Goal: Task Accomplishment & Management: Manage account settings

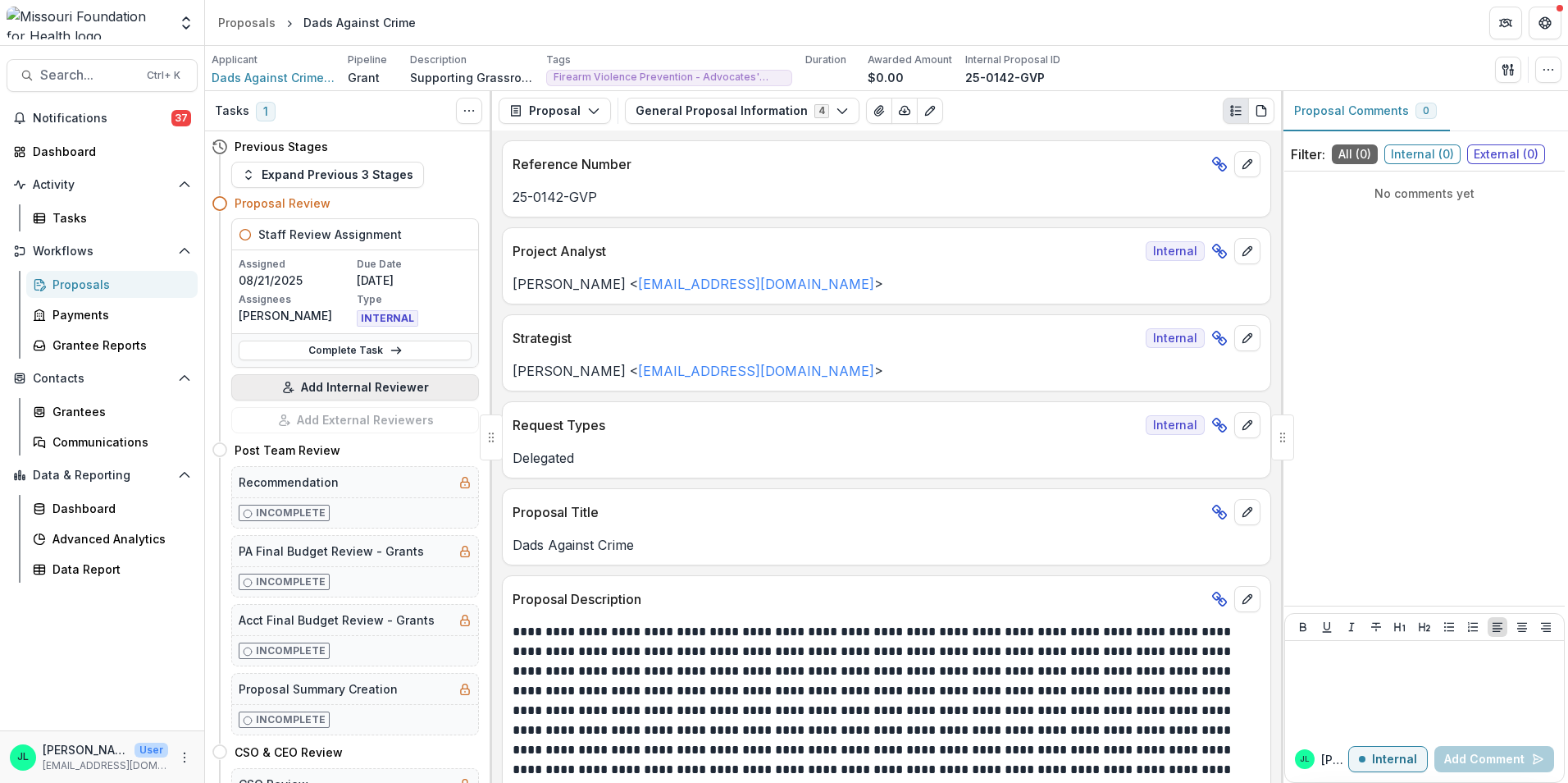
click at [332, 396] on button "Add Internal Reviewer" at bounding box center [354, 387] width 247 height 26
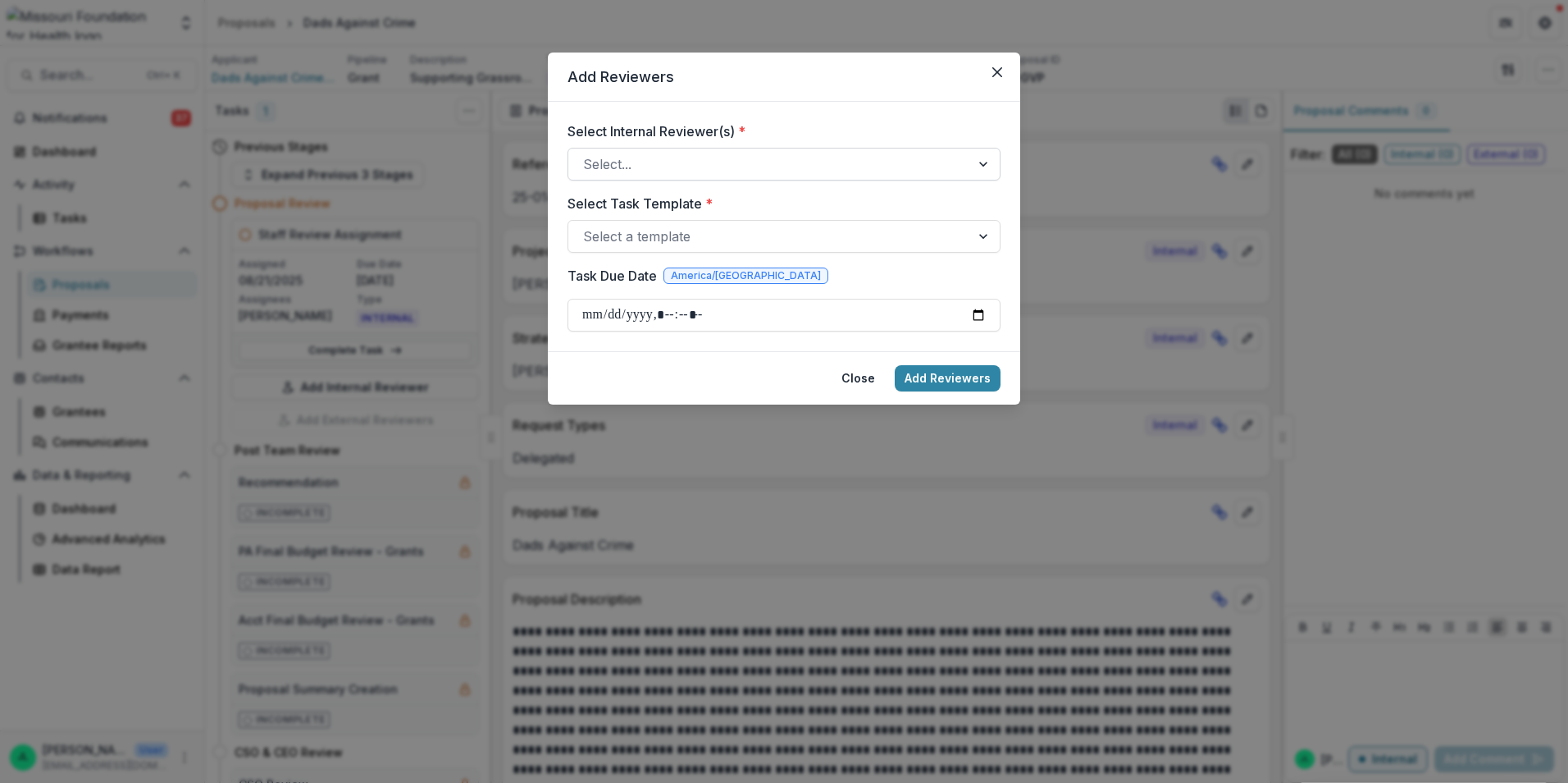
click at [861, 153] on div at bounding box center [769, 163] width 372 height 23
click at [993, 72] on icon "Close" at bounding box center [996, 72] width 10 height 10
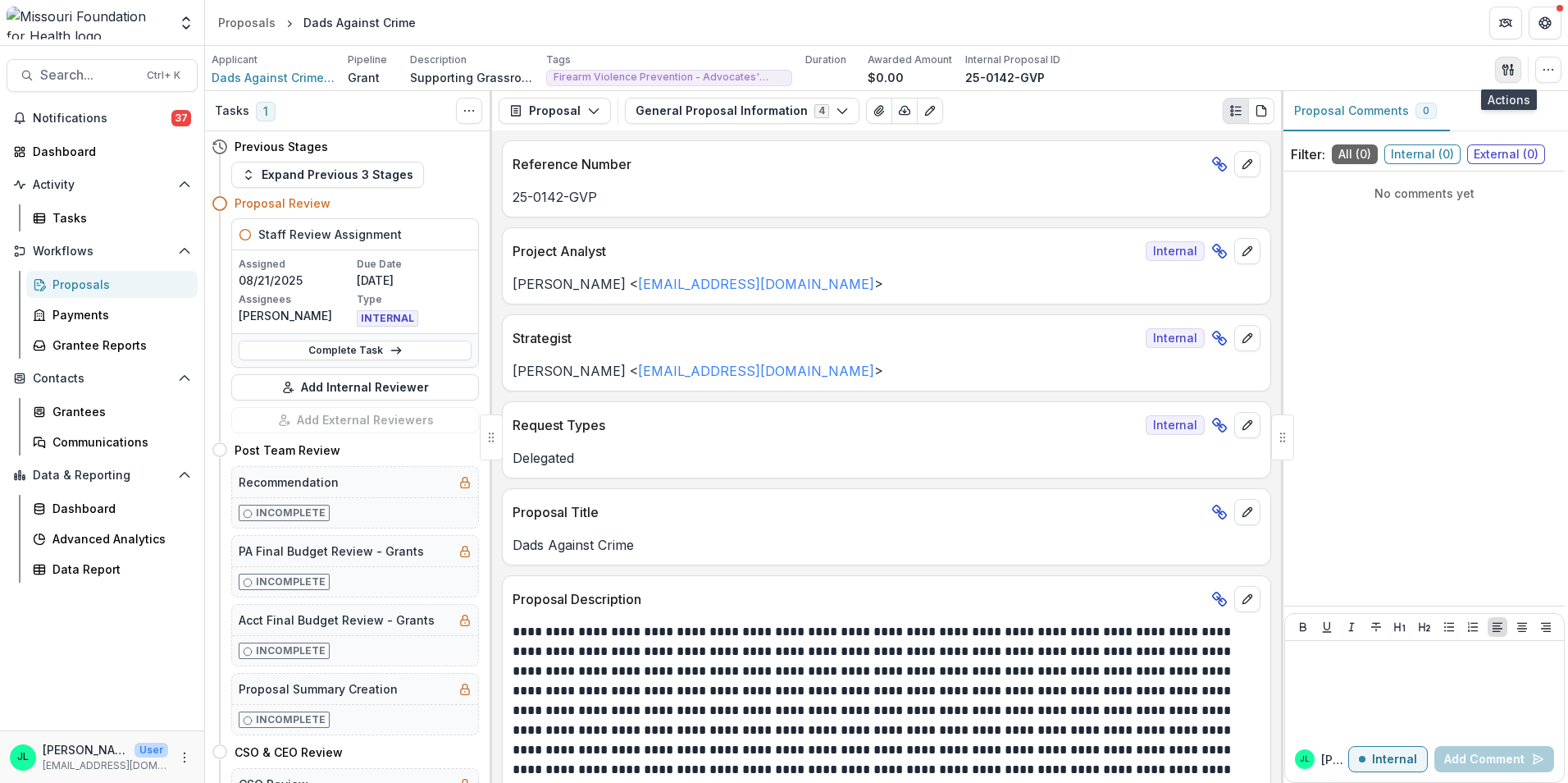
click at [1512, 74] on icon "button" at bounding box center [1512, 72] width 3 height 5
click at [1449, 129] on button "Proposal Files" at bounding box center [1429, 134] width 176 height 27
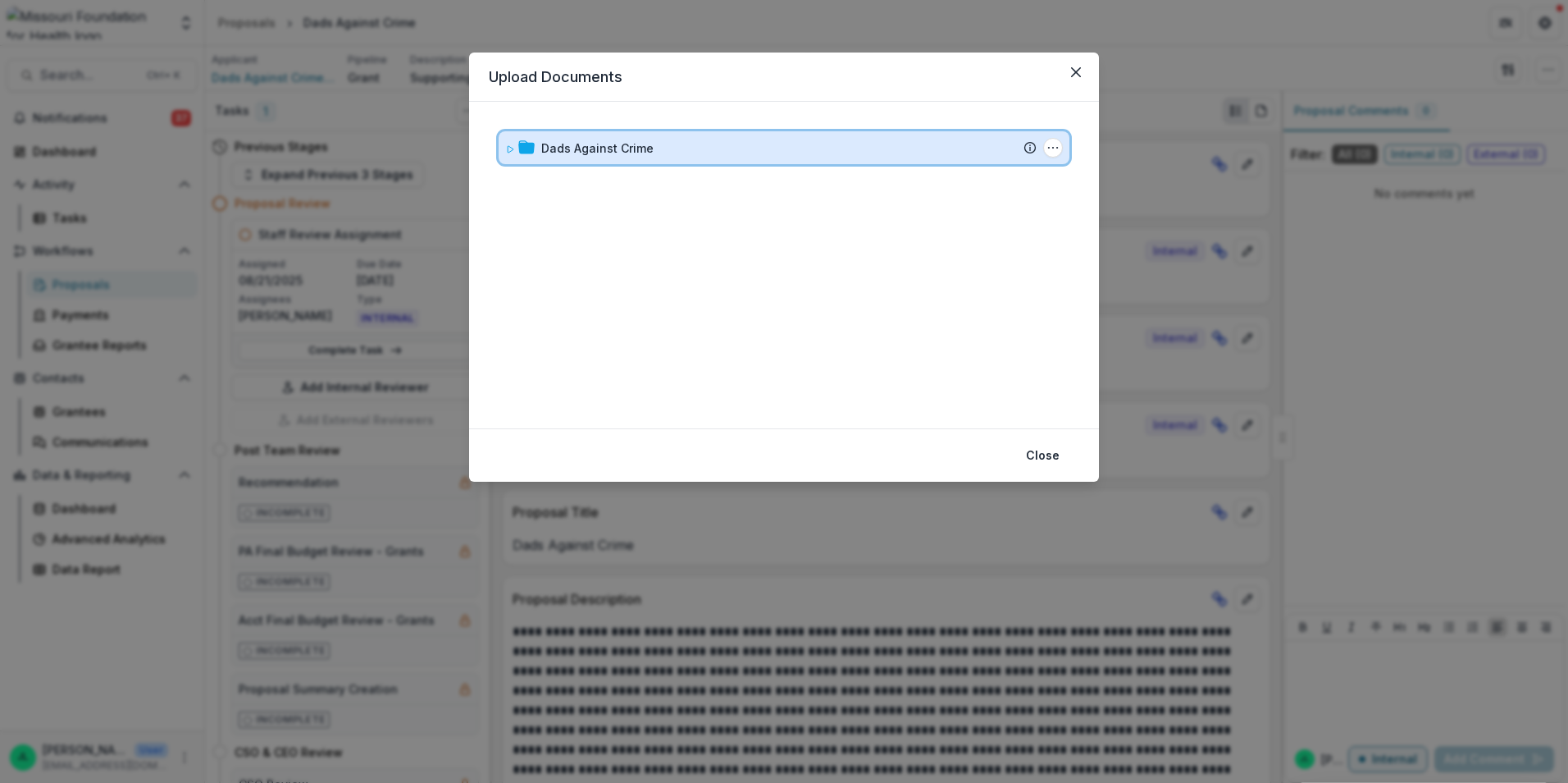
click at [510, 146] on icon at bounding box center [510, 149] width 10 height 10
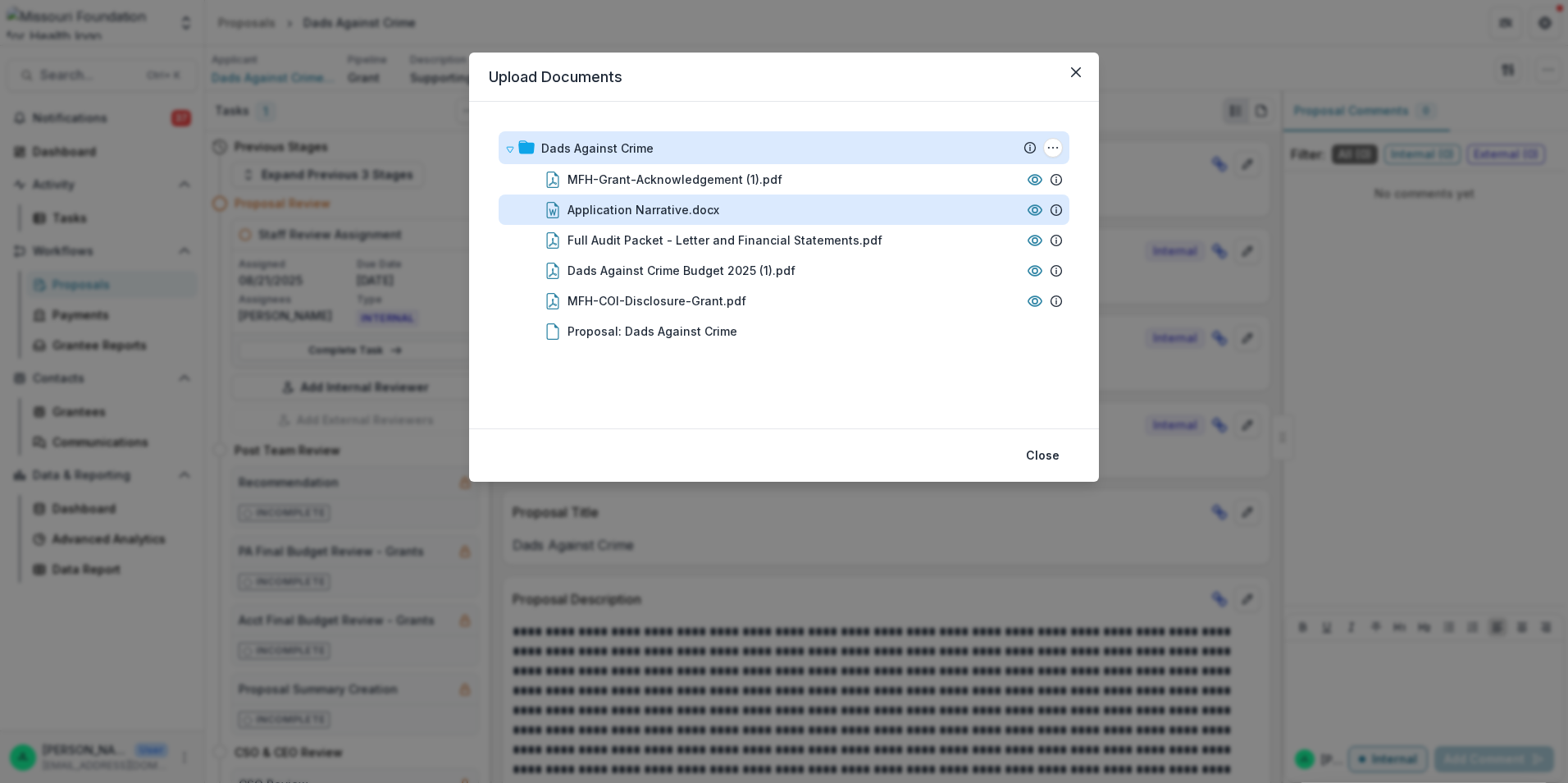
click at [669, 214] on div "Application Narrative.docx" at bounding box center [643, 209] width 151 height 17
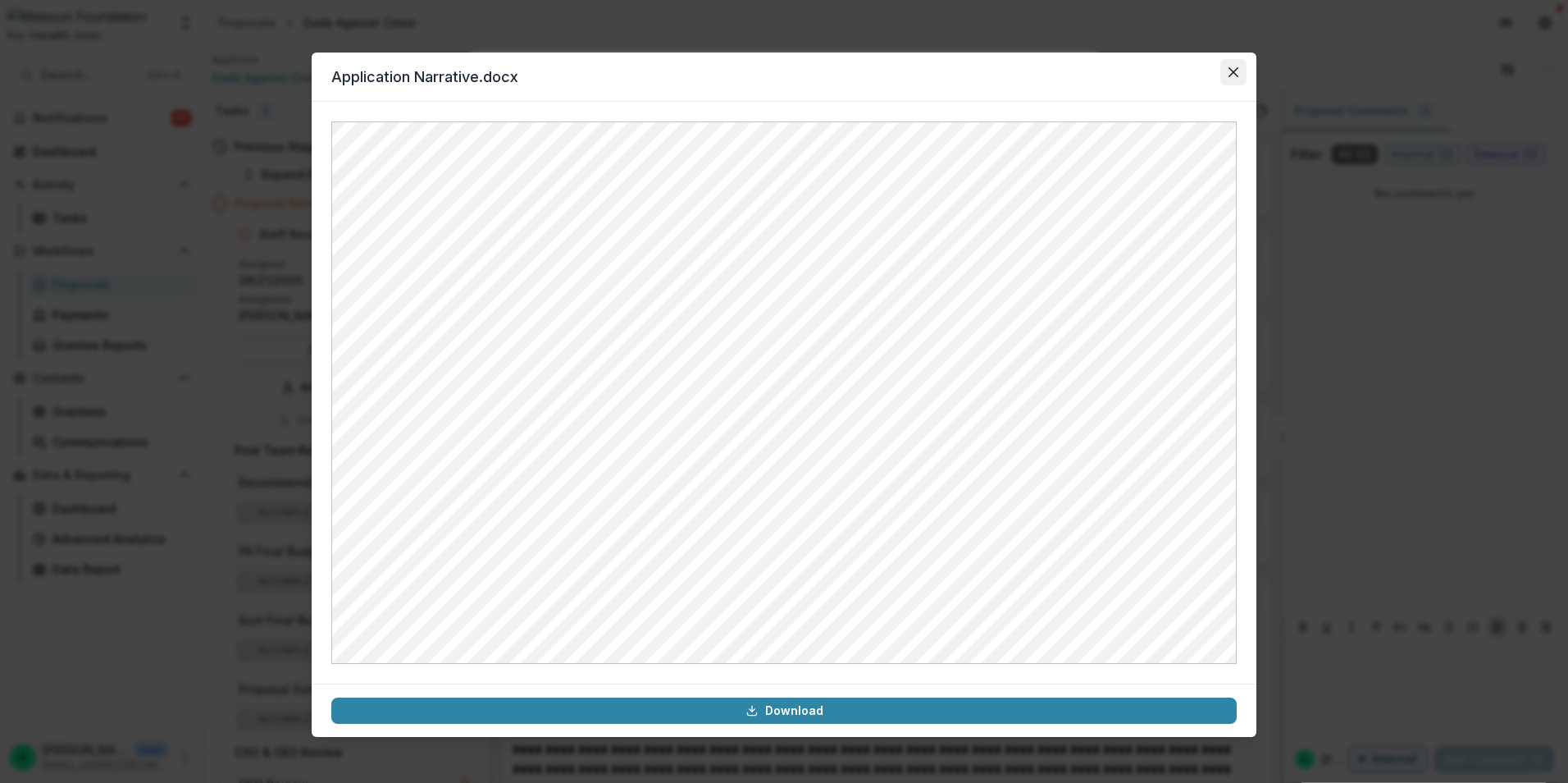
click at [1236, 74] on icon "Close" at bounding box center [1233, 72] width 10 height 10
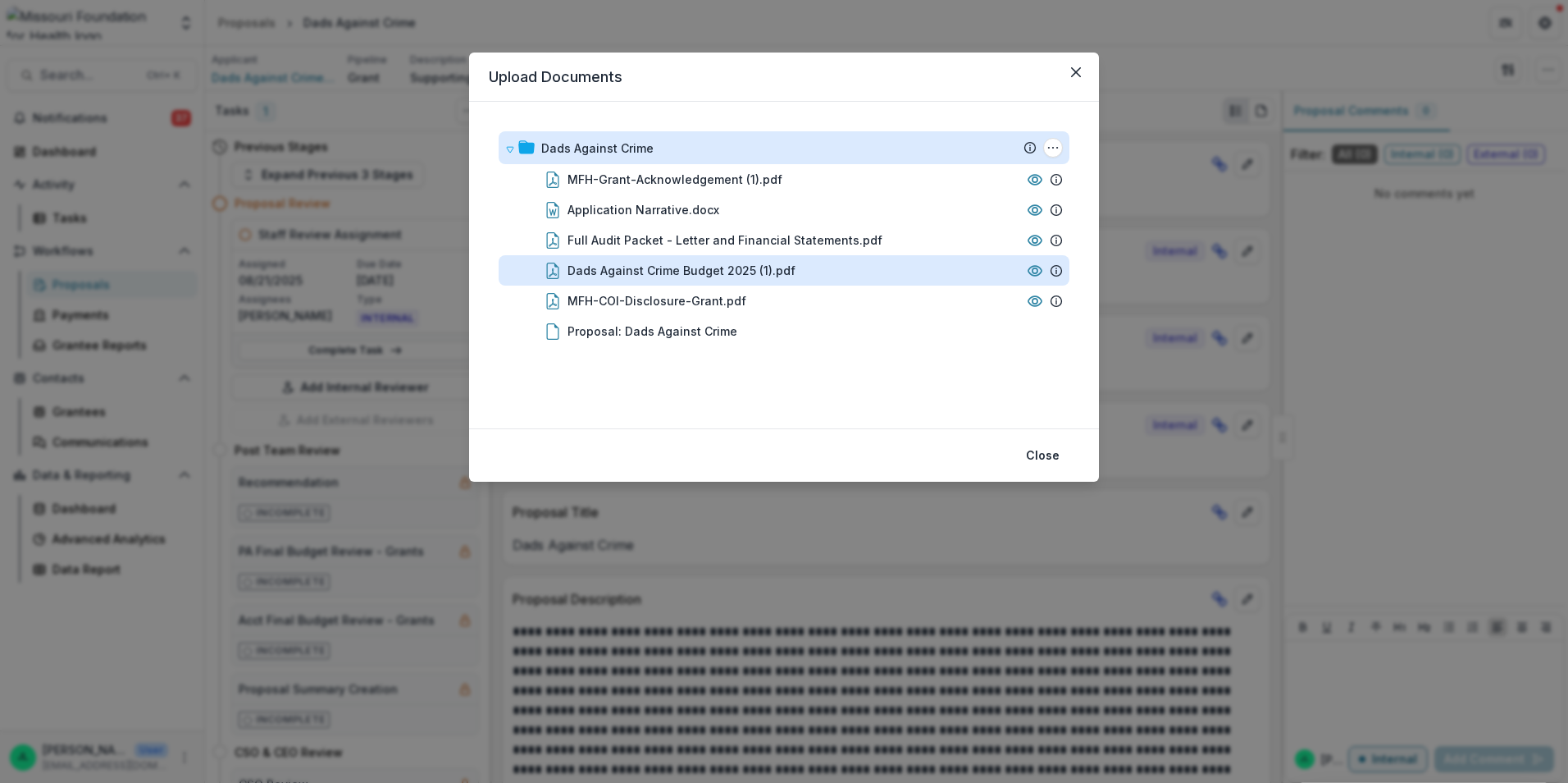
click at [668, 268] on div "Dads Against Crime Budget 2025 (1).pdf" at bounding box center [682, 270] width 228 height 17
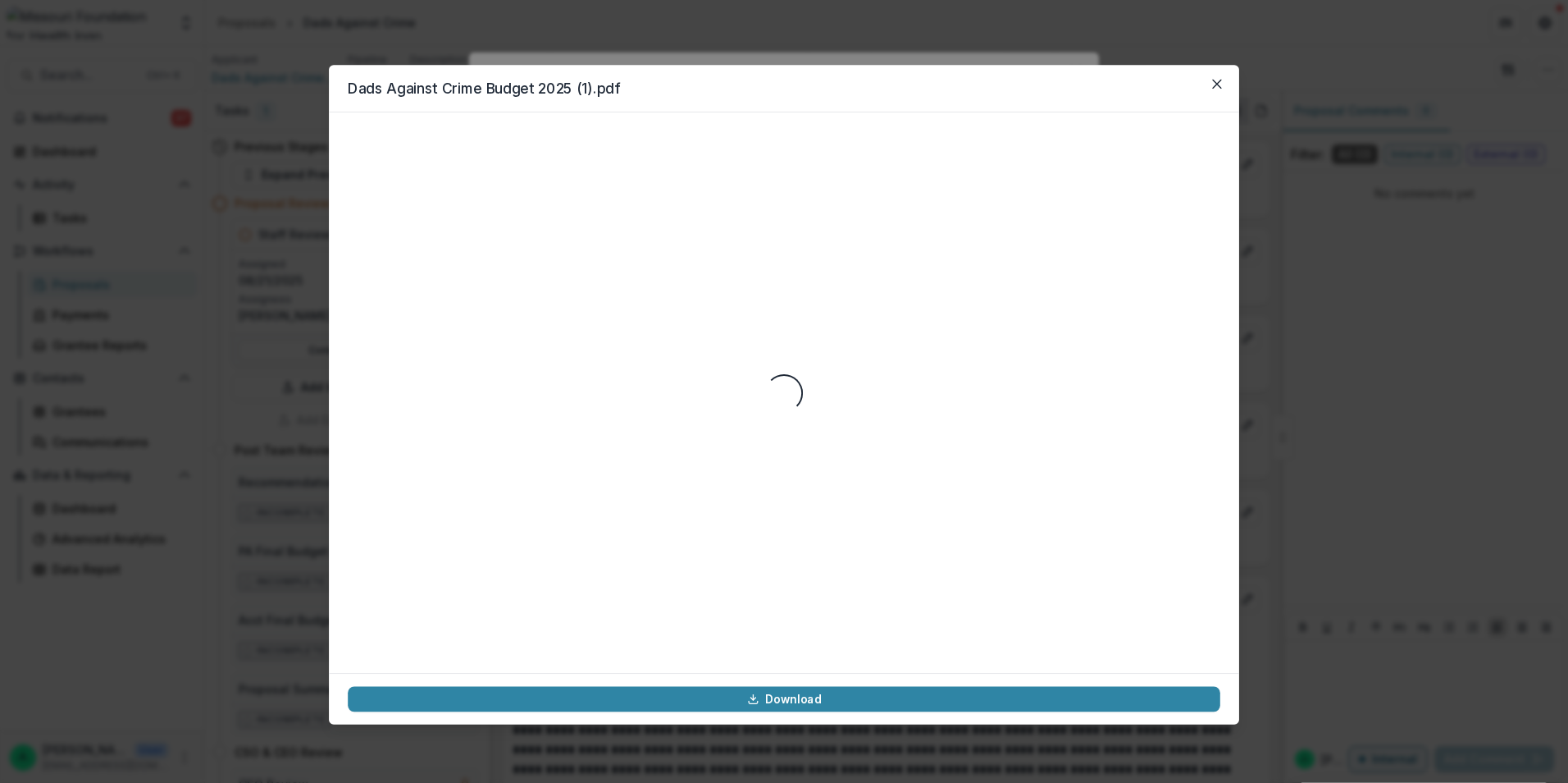
click at [668, 268] on div "Loading..." at bounding box center [784, 392] width 872 height 523
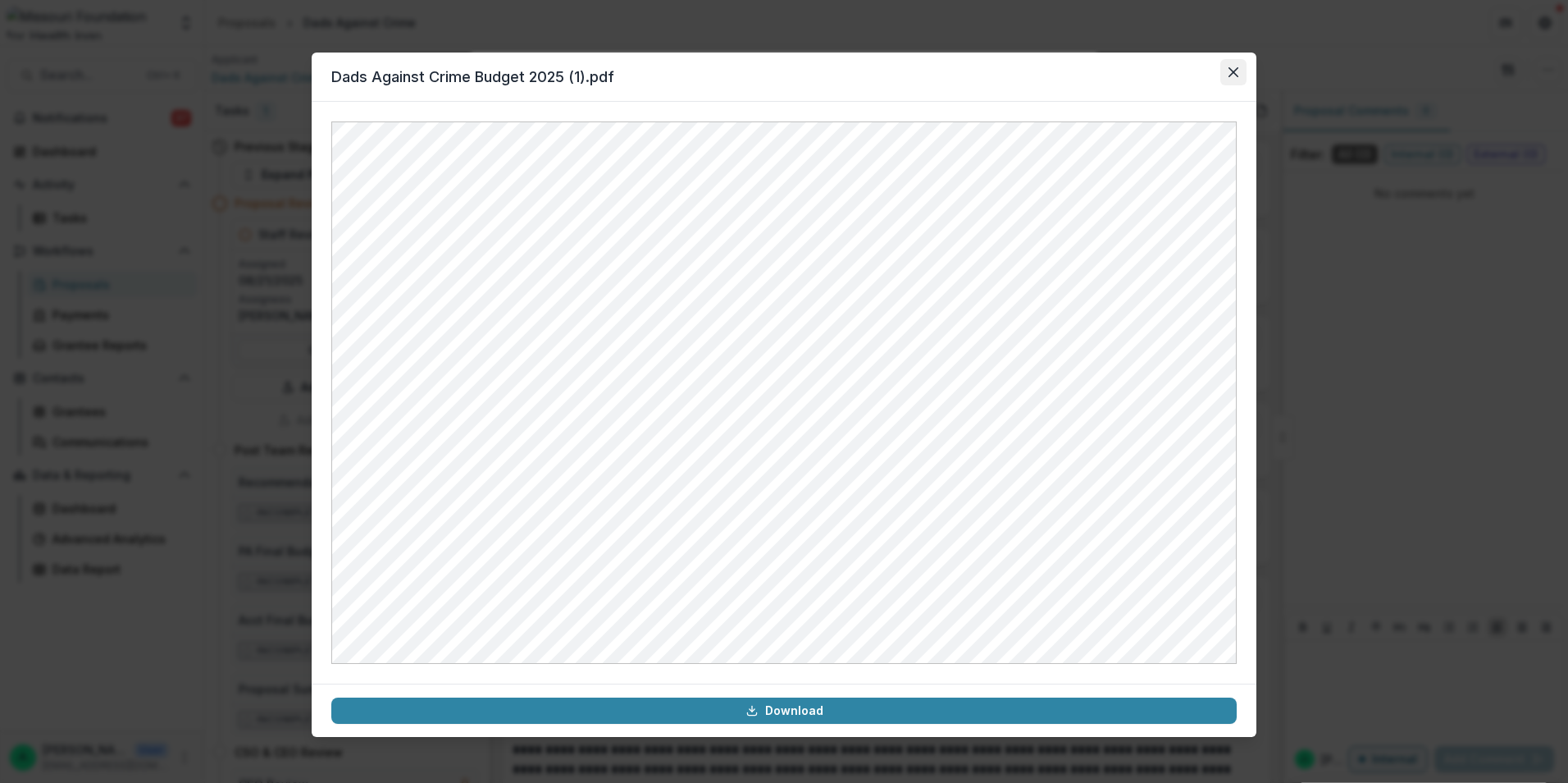
click at [1229, 65] on button "Close" at bounding box center [1233, 72] width 26 height 26
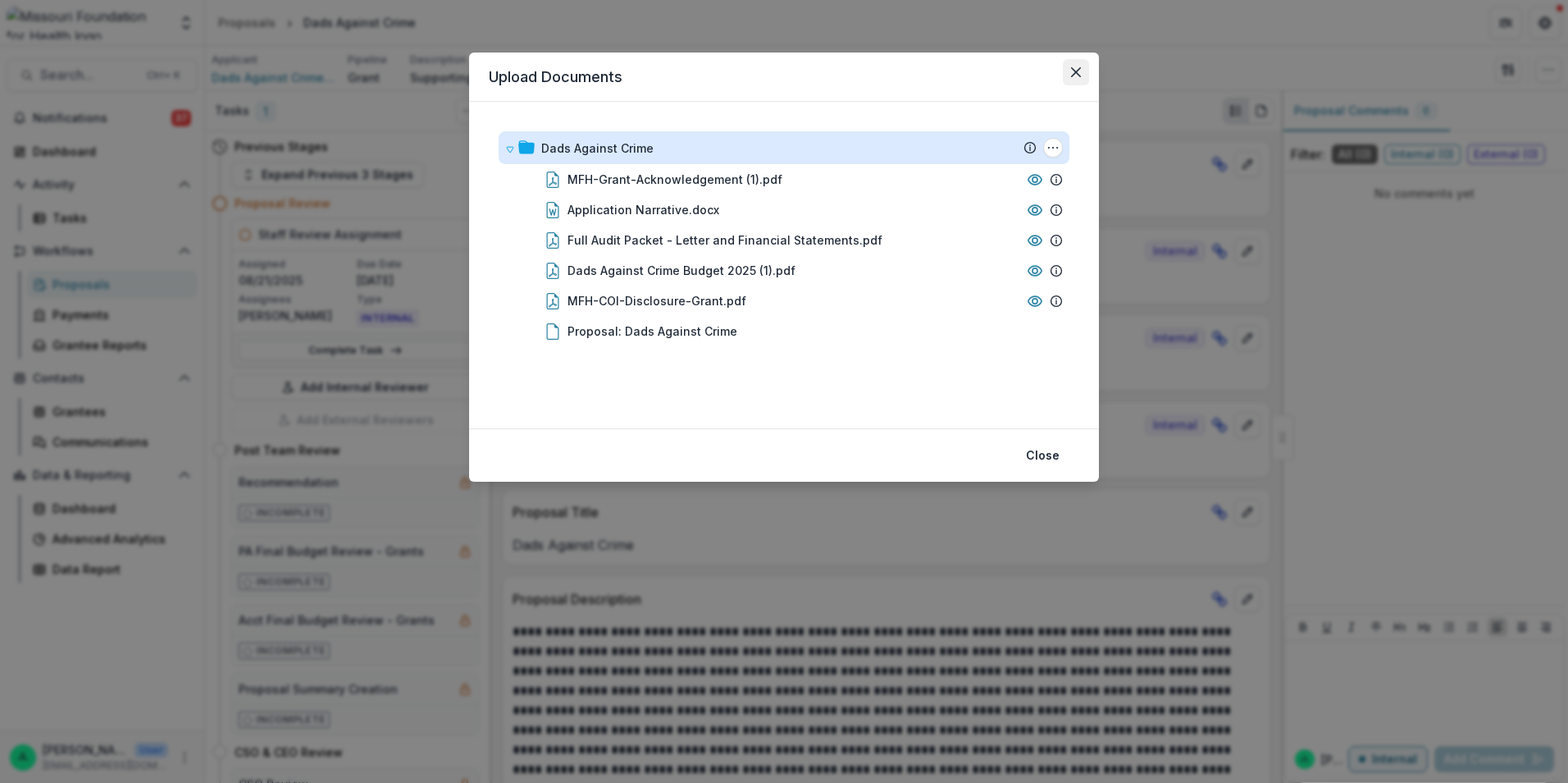
drag, startPoint x: 1078, startPoint y: 76, endPoint x: 1080, endPoint y: 85, distance: 9.2
click at [1078, 77] on button "Close" at bounding box center [1075, 72] width 26 height 26
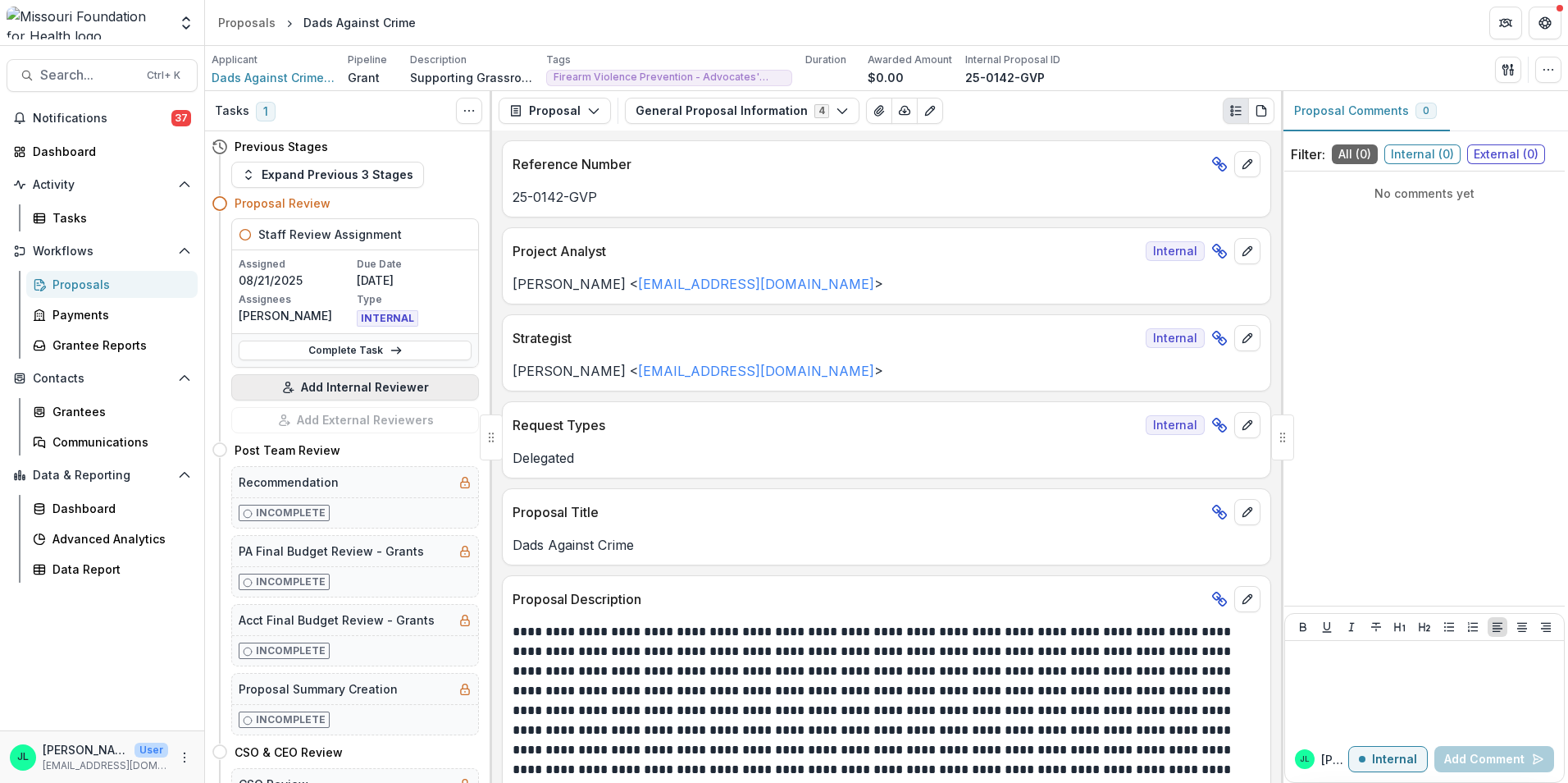
click at [326, 386] on button "Add Internal Reviewer" at bounding box center [354, 387] width 247 height 26
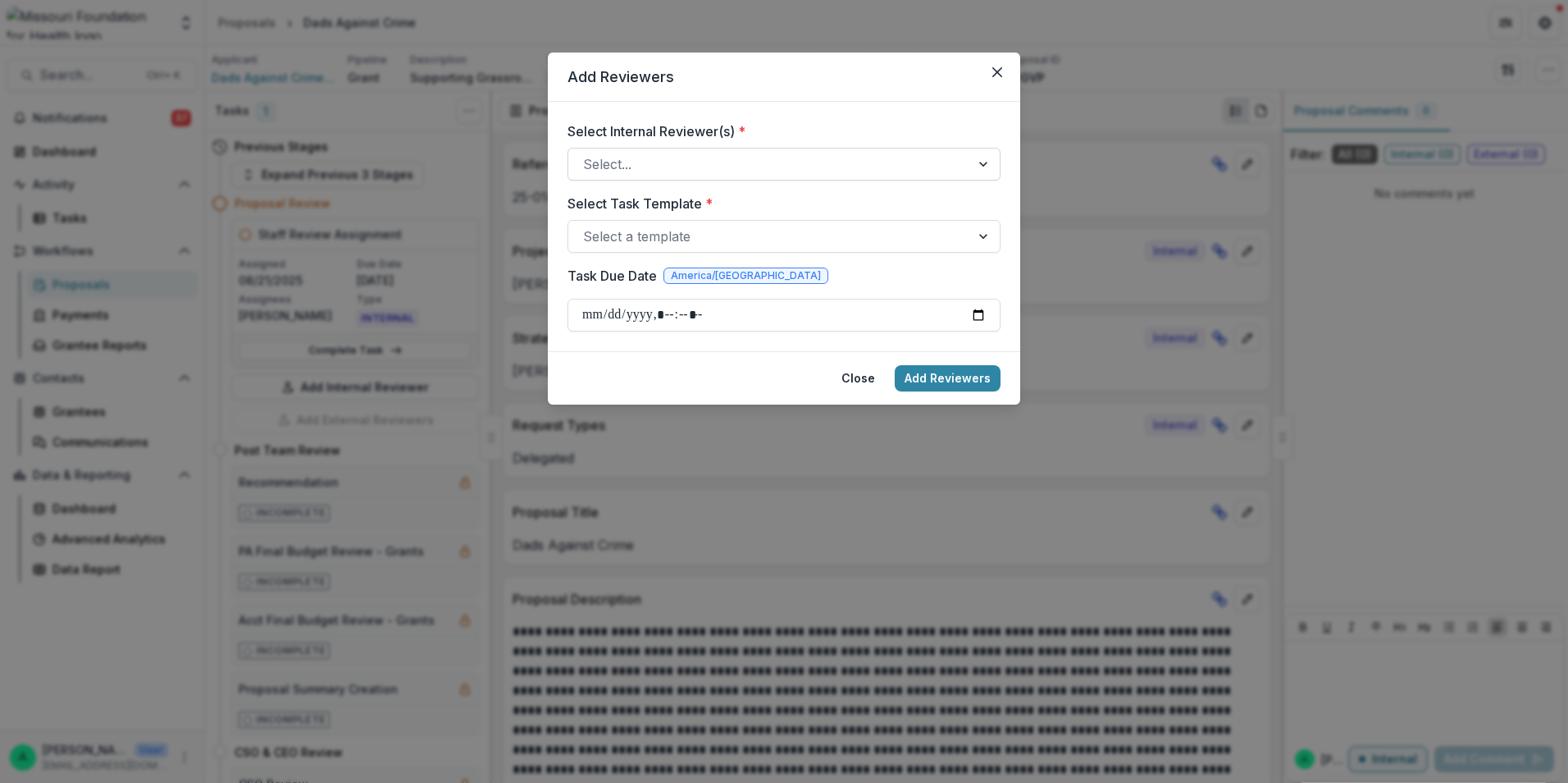
click at [736, 155] on div at bounding box center [769, 163] width 372 height 23
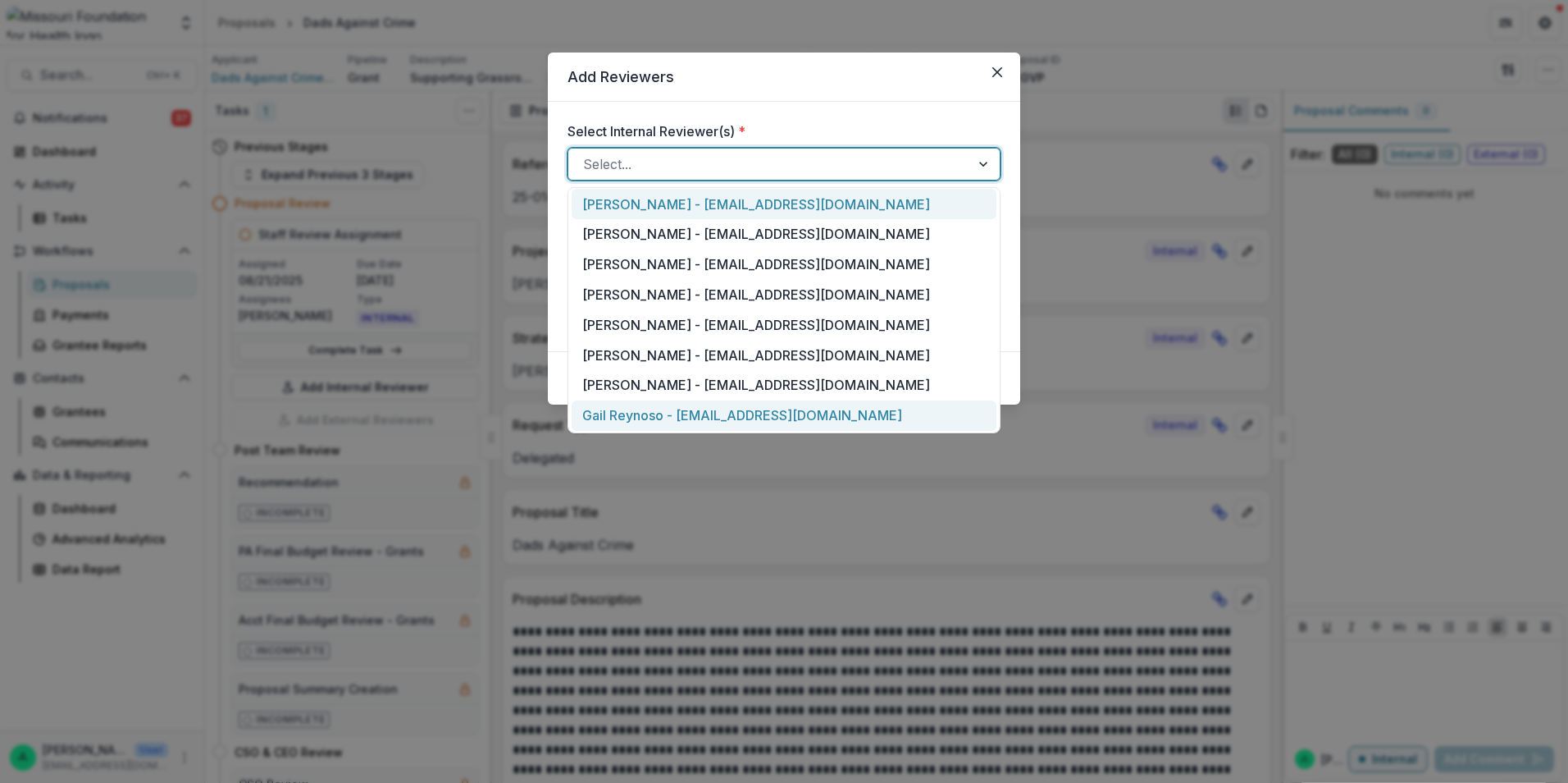
scroll to position [656, 0]
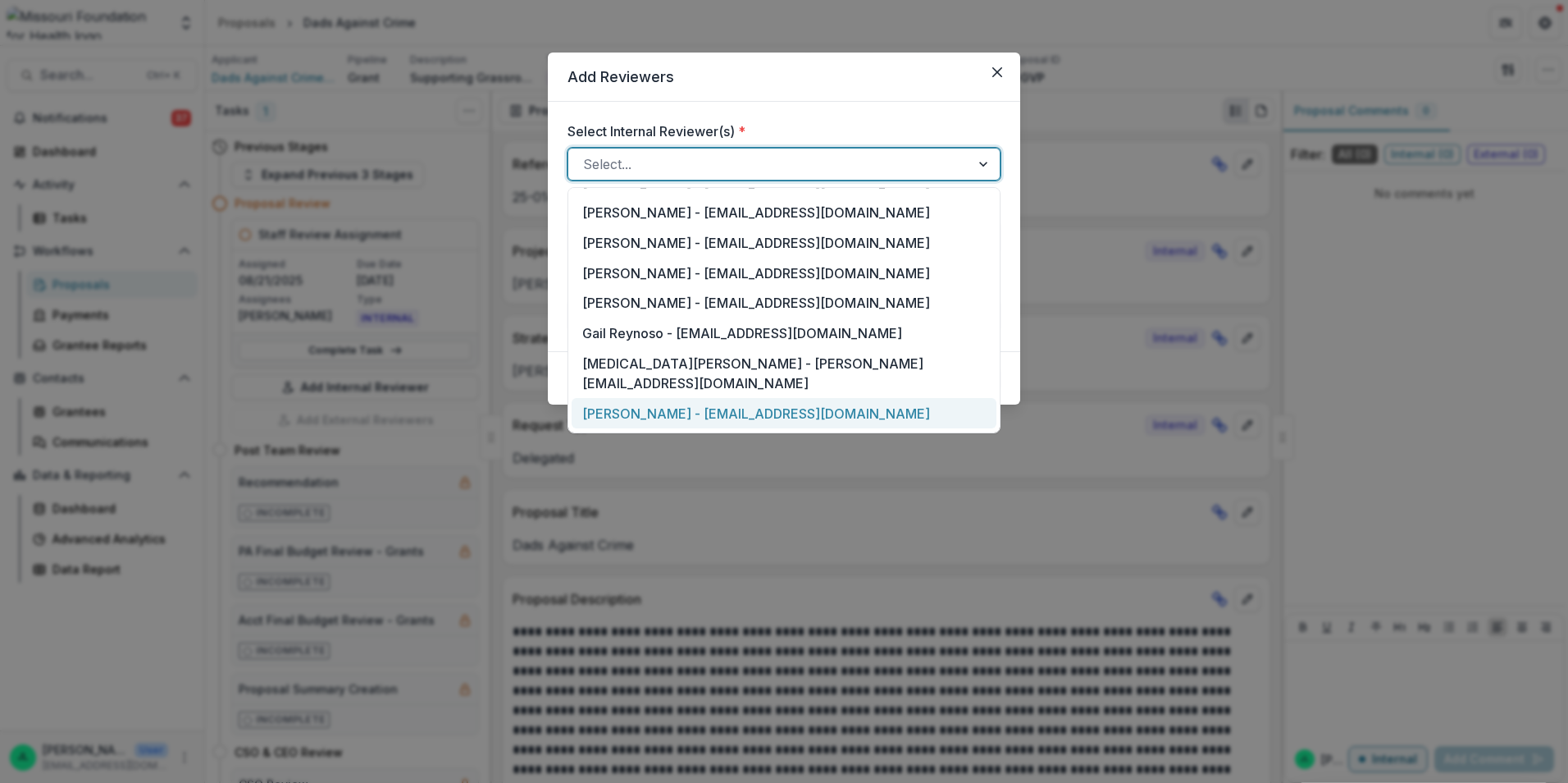
click at [750, 398] on div "[PERSON_NAME] - [EMAIL_ADDRESS][DOMAIN_NAME]" at bounding box center [784, 412] width 425 height 30
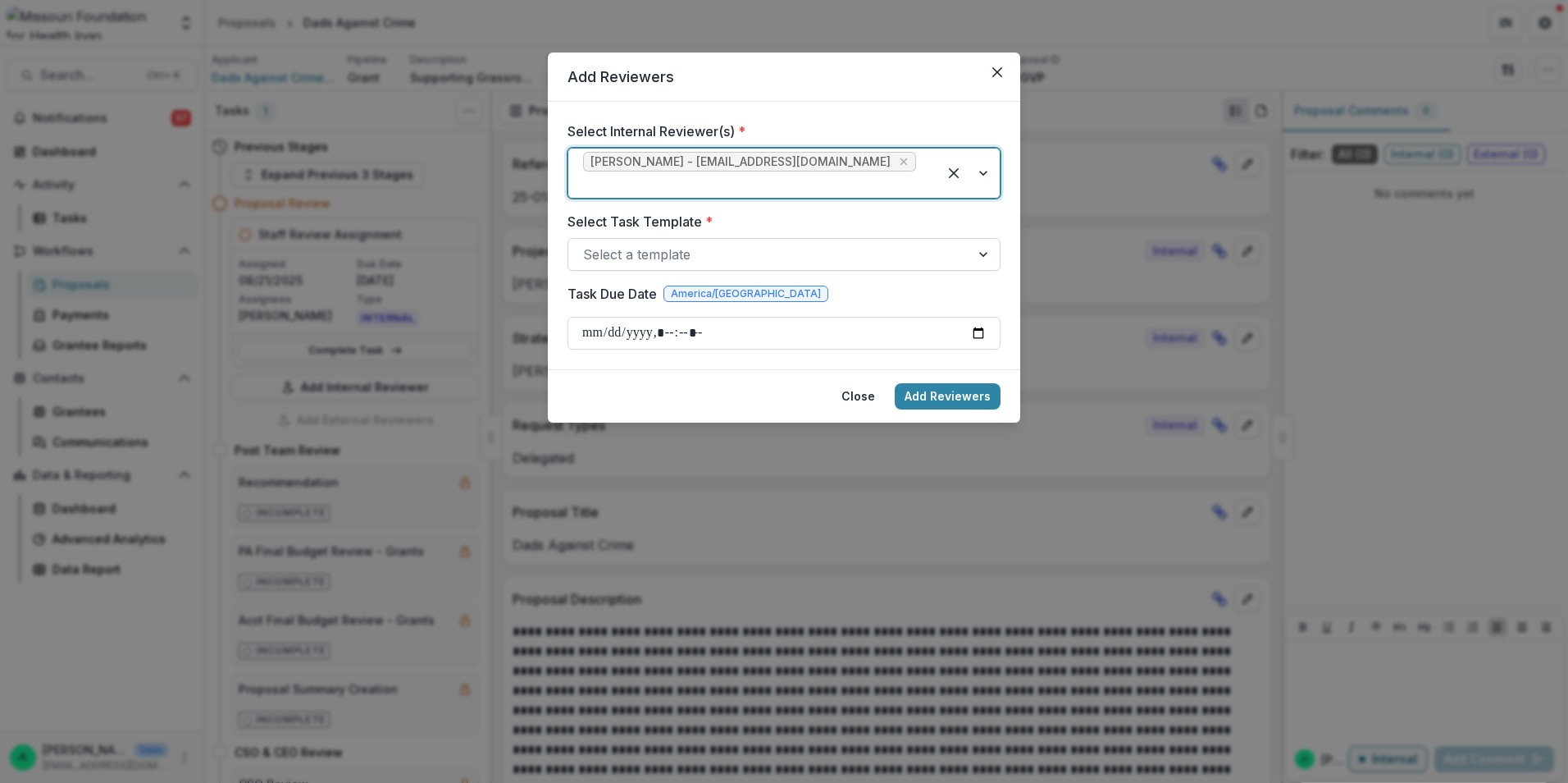
click at [814, 243] on div at bounding box center [769, 254] width 372 height 23
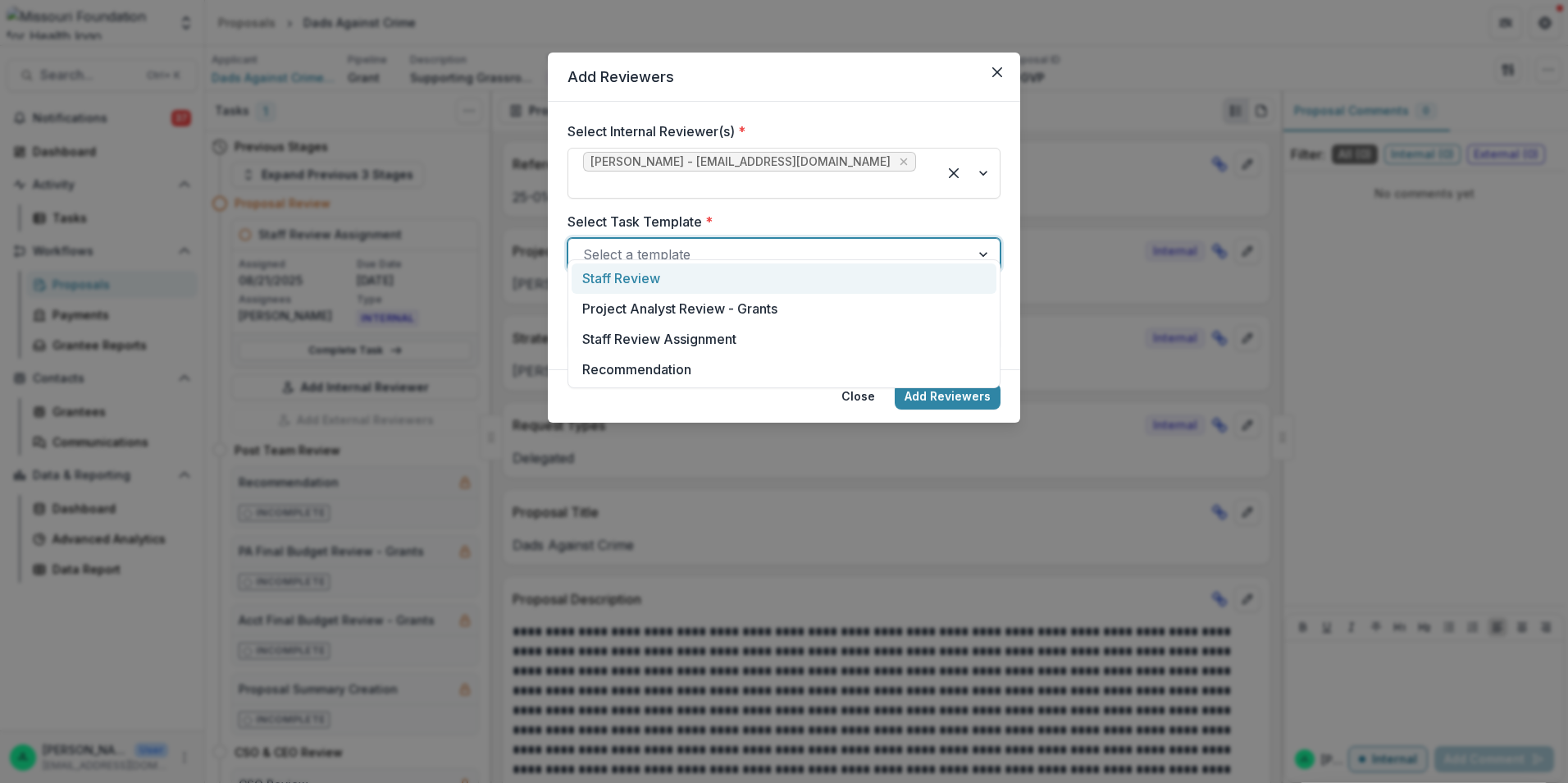
click at [764, 284] on div "Staff Review" at bounding box center [784, 278] width 425 height 30
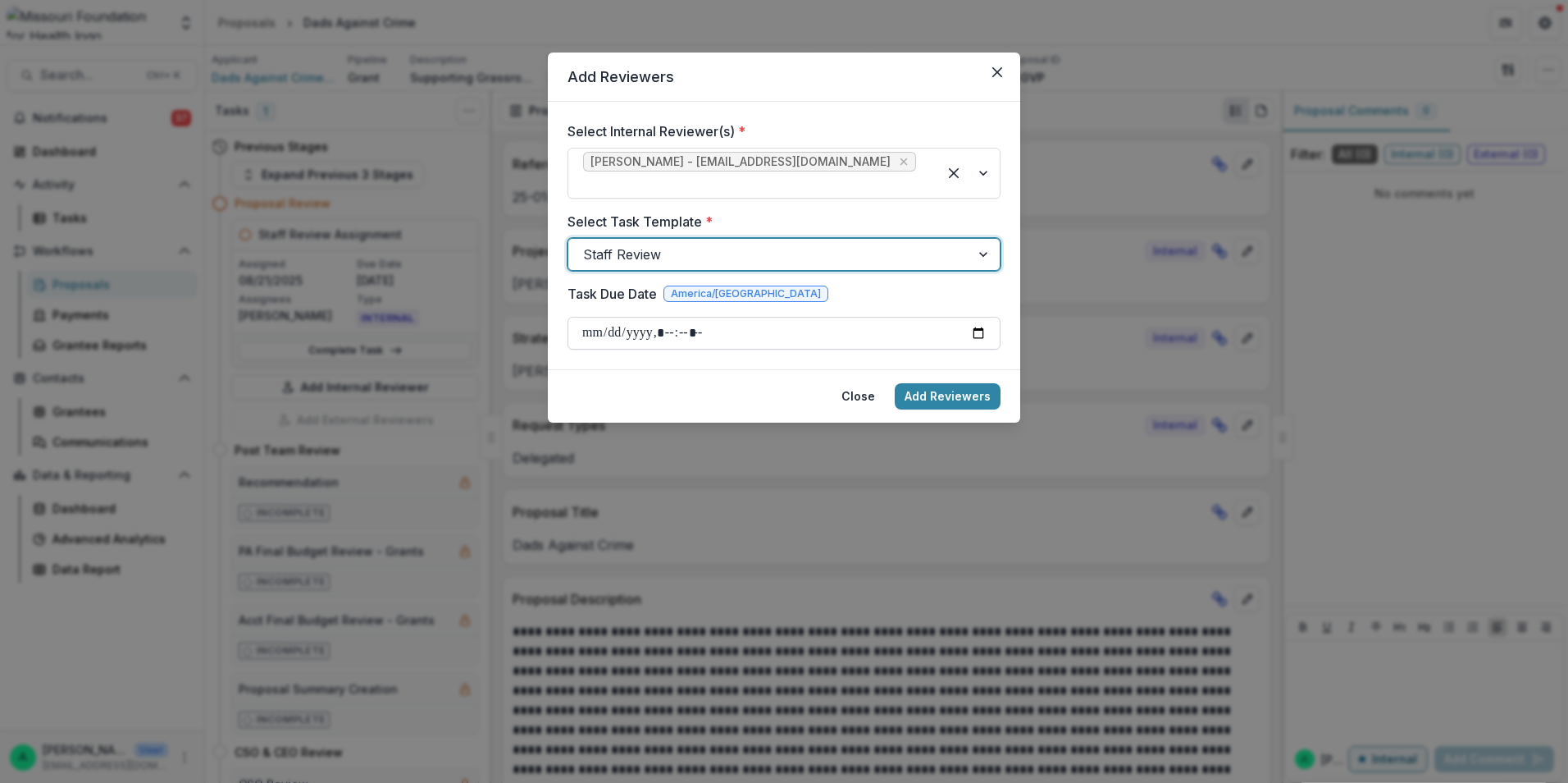
click at [752, 316] on input "Task Due Date" at bounding box center [784, 333] width 433 height 33
